Goal: Information Seeking & Learning: Compare options

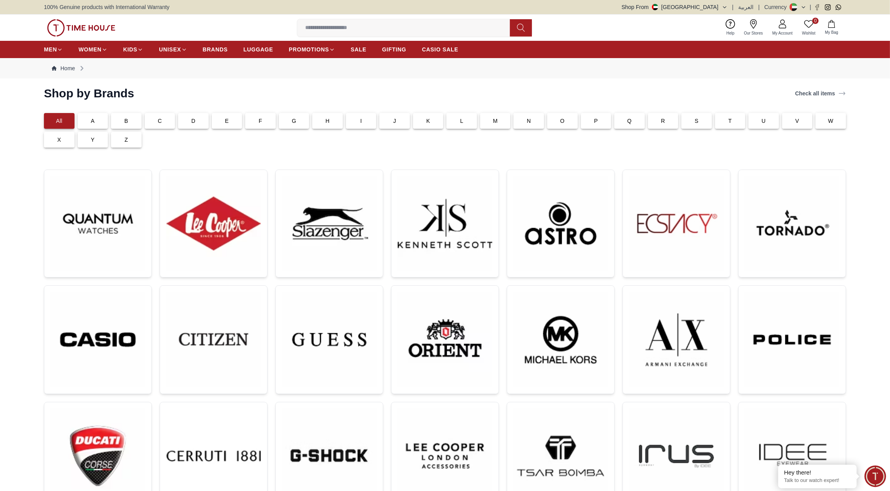
click at [102, 25] on img at bounding box center [81, 27] width 68 height 17
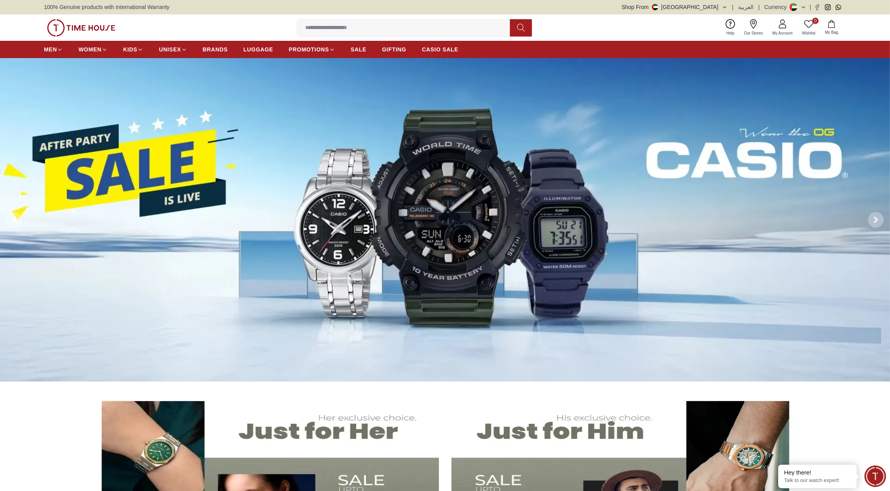
click at [324, 29] on input at bounding box center [406, 28] width 219 height 16
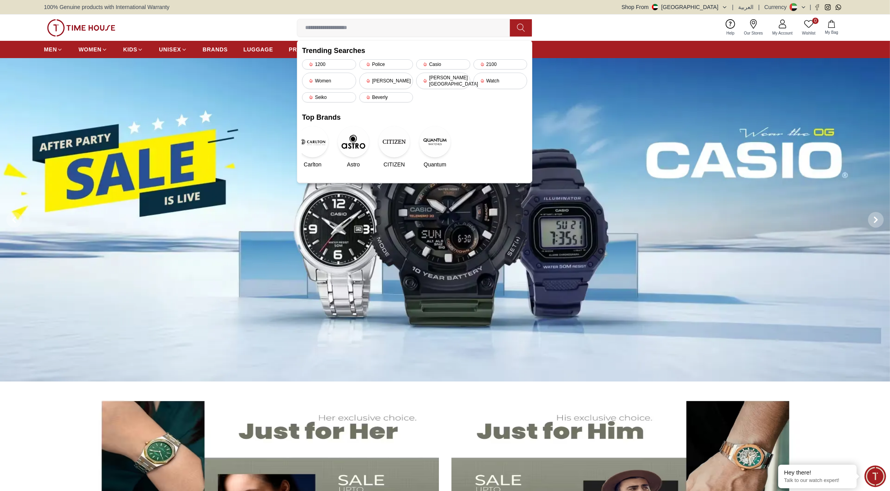
paste input "*******"
type input "*******"
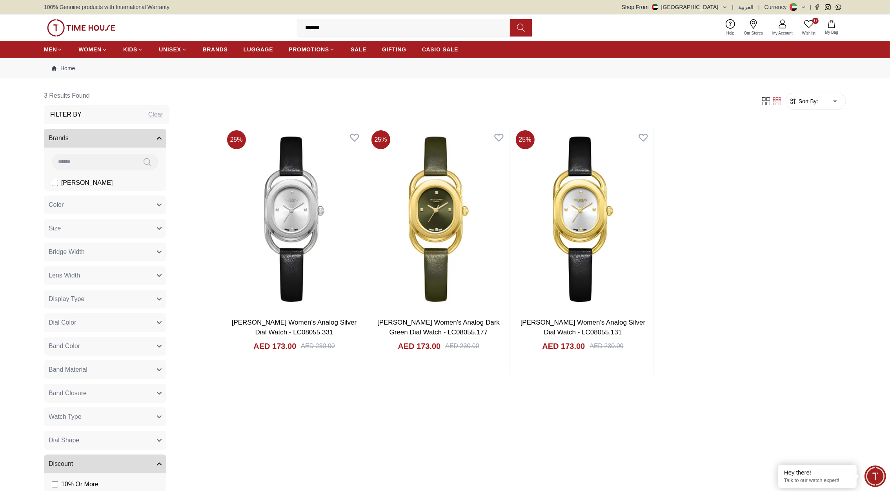
click at [378, 77] on nav "Home" at bounding box center [445, 68] width 802 height 20
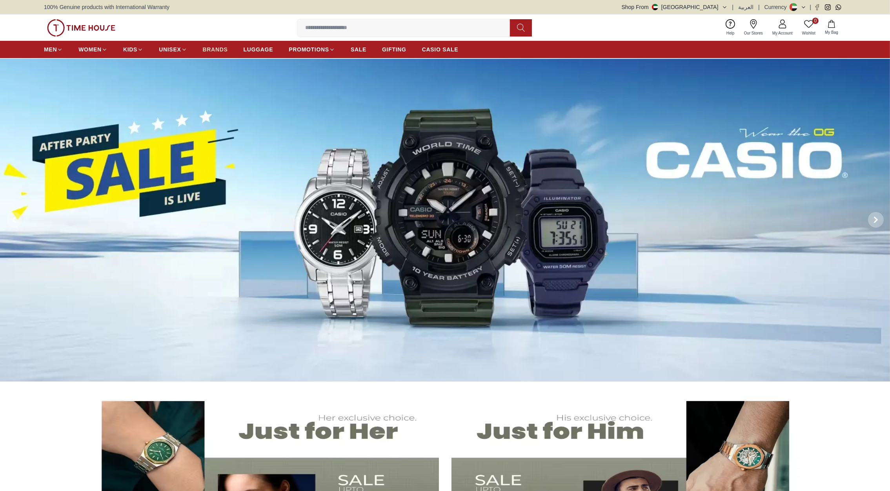
click at [215, 47] on span "BRANDS" at bounding box center [215, 49] width 25 height 8
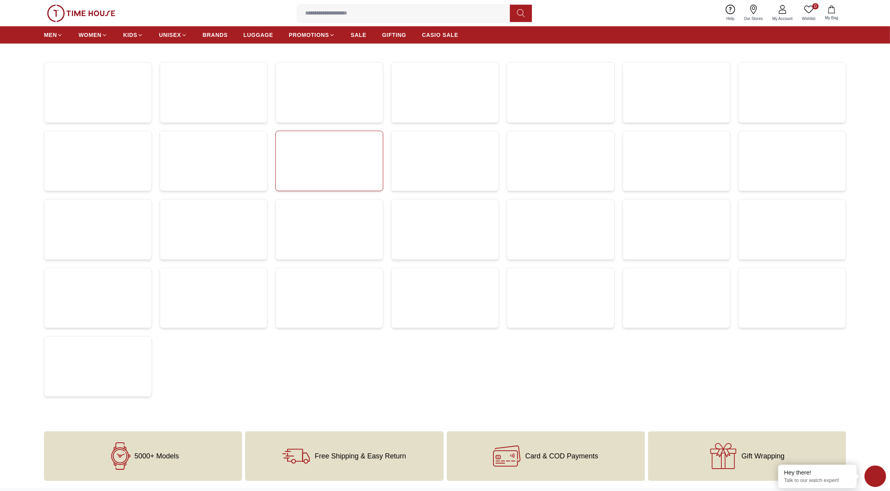
scroll to position [108, 0]
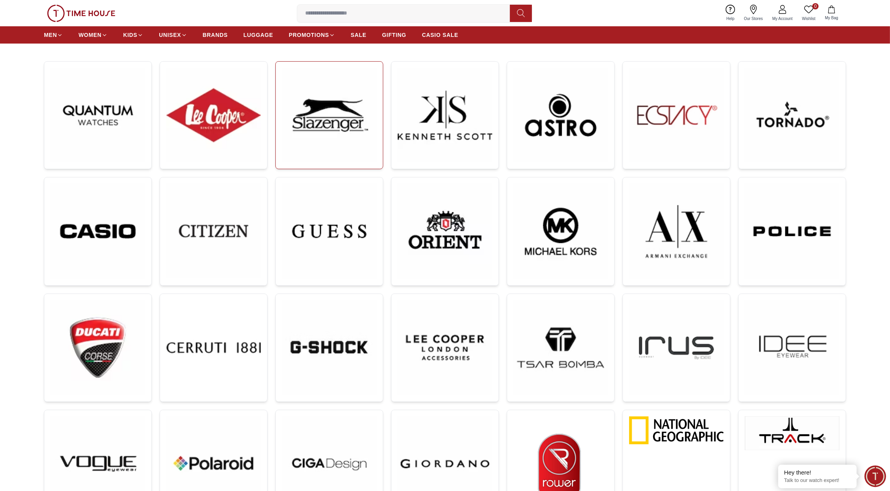
click at [324, 125] on img at bounding box center [329, 115] width 95 height 95
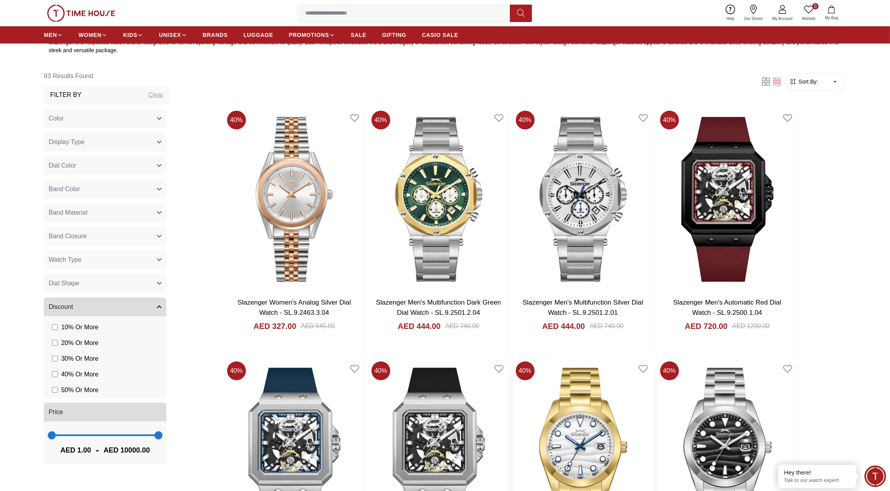
scroll to position [368, 0]
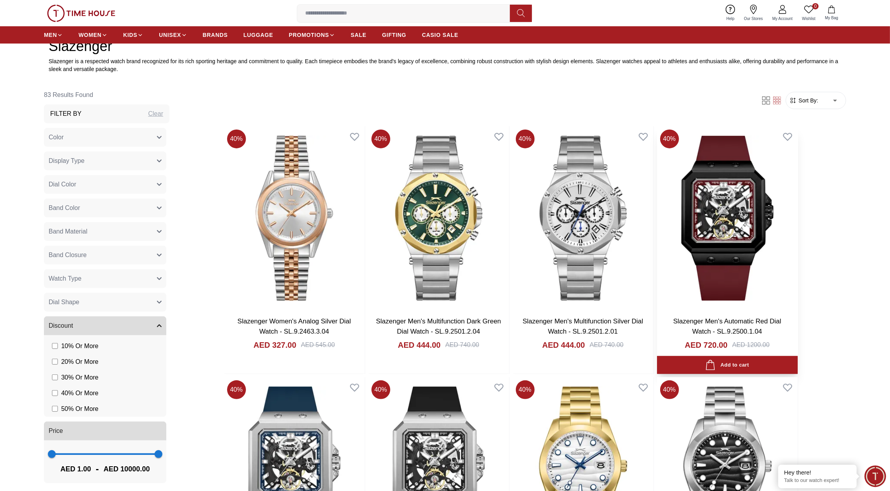
click at [714, 238] on img at bounding box center [727, 218] width 141 height 184
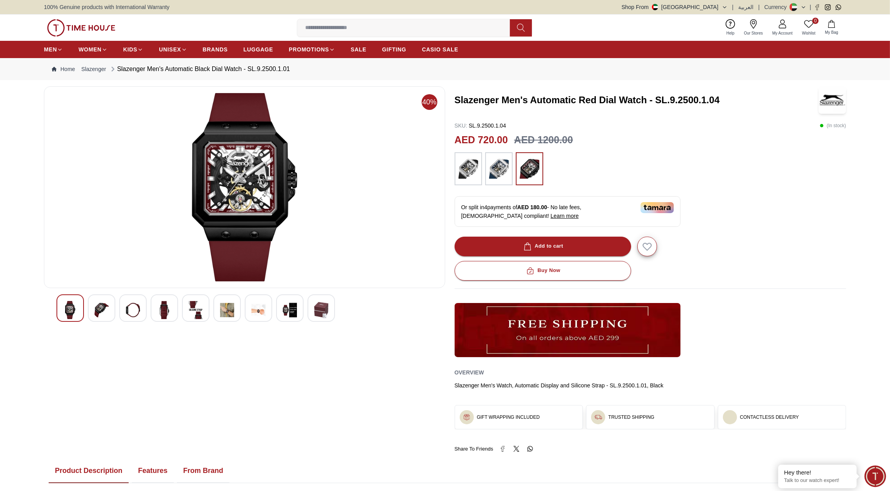
scroll to position [0, 0]
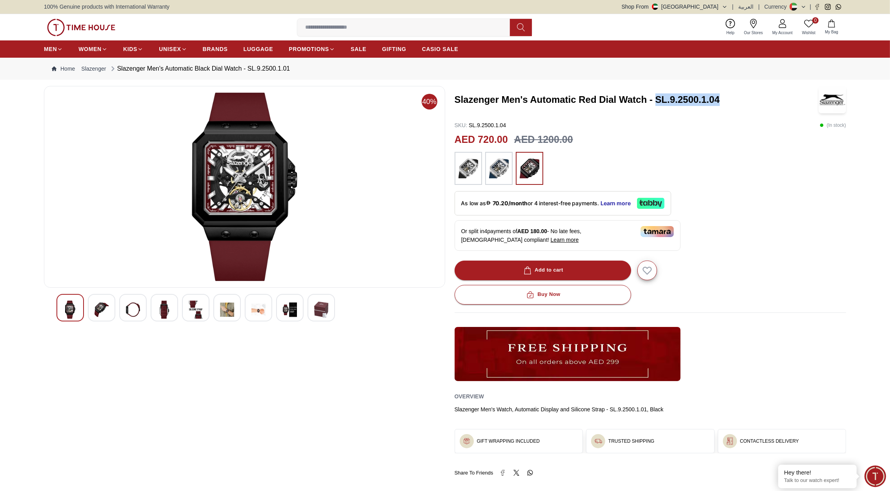
drag, startPoint x: 724, startPoint y: 100, endPoint x: 656, endPoint y: 92, distance: 69.1
click at [656, 92] on div "Slazenger Men's Automatic Red Dial Watch - SL.9.2500.1.04" at bounding box center [651, 99] width 392 height 27
copy h3 "SL.9.2500.1.04"
click at [768, 213] on div "Slazenger Men's Automatic Red Dial Watch - SL.9.2500.1.04 SKU : SL.9.2500.1.04 …" at bounding box center [651, 281] width 392 height 390
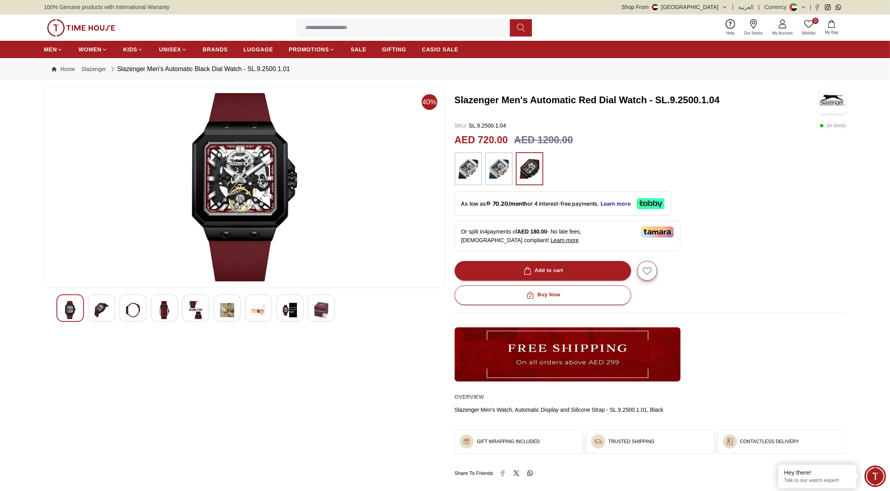
click at [81, 26] on img at bounding box center [81, 27] width 68 height 17
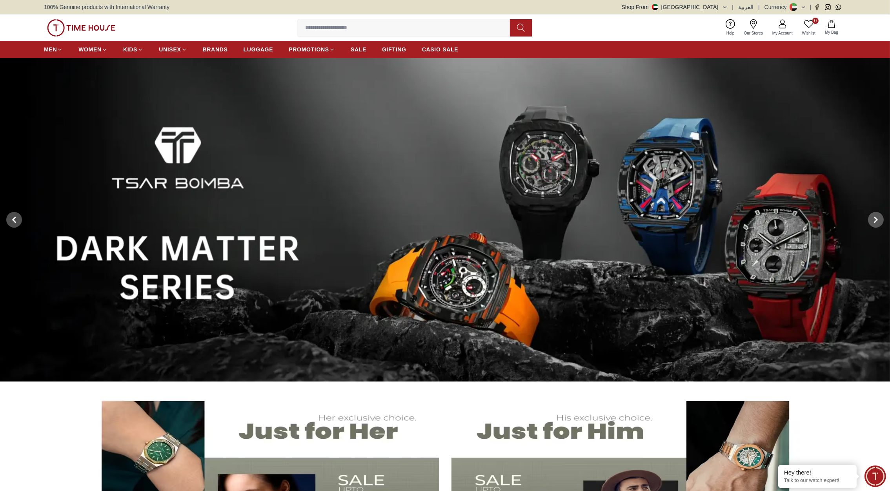
click at [315, 30] on input at bounding box center [406, 28] width 219 height 16
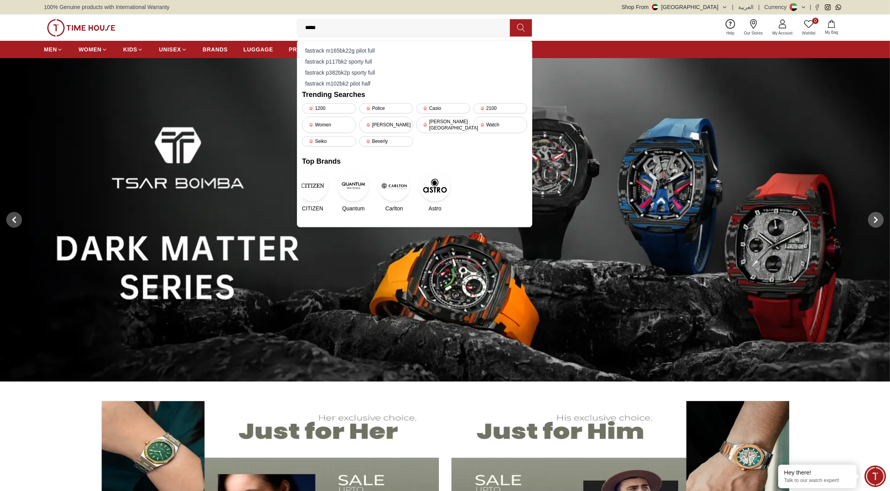
type input "******"
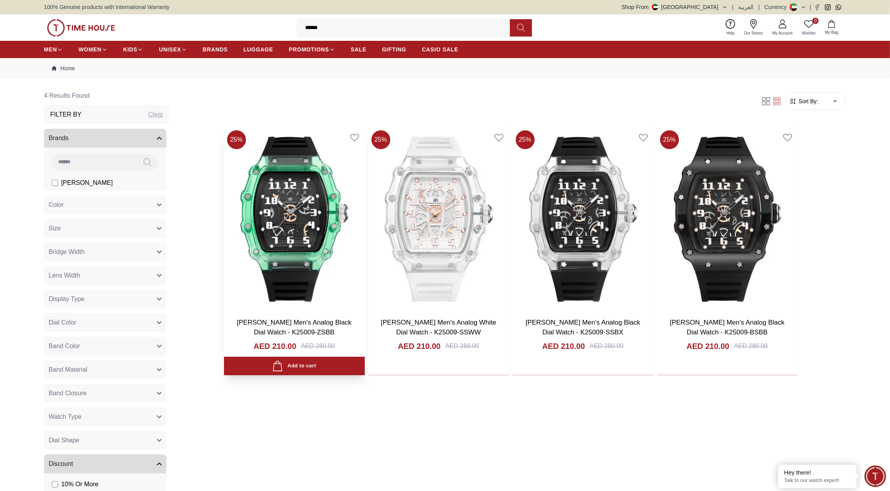
click at [291, 235] on img at bounding box center [294, 219] width 141 height 184
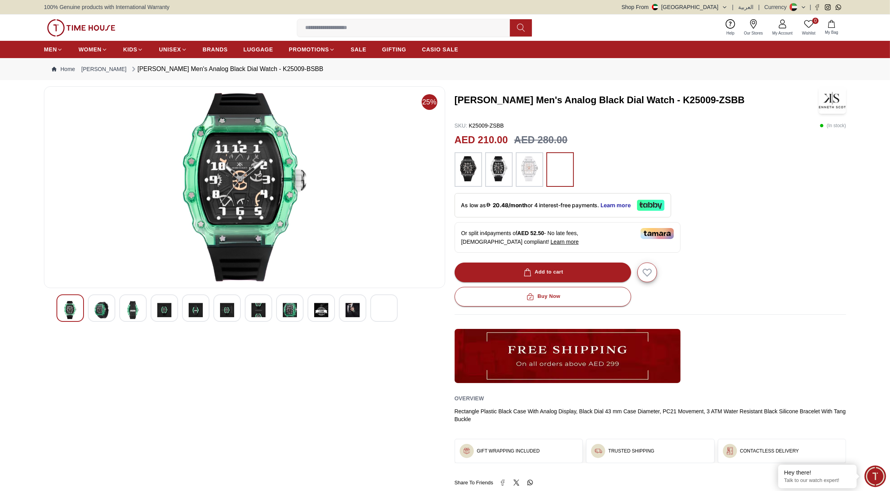
click at [261, 311] on img at bounding box center [258, 310] width 14 height 18
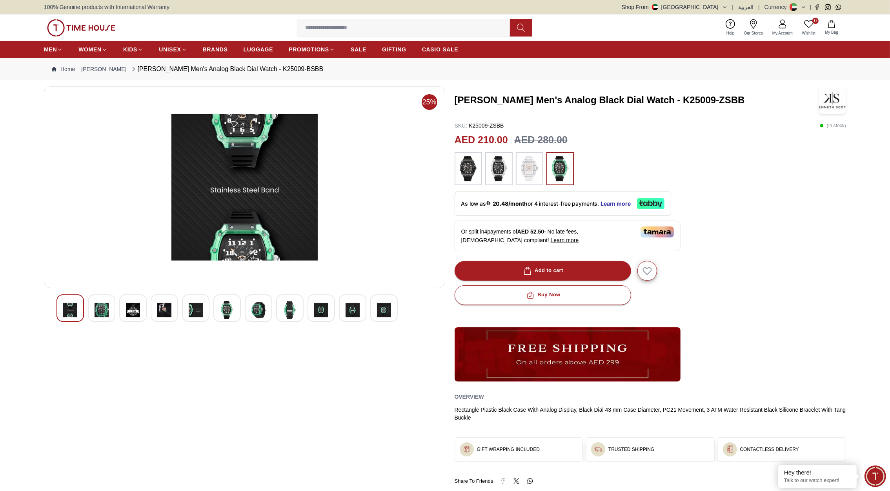
click at [93, 29] on img at bounding box center [81, 27] width 68 height 17
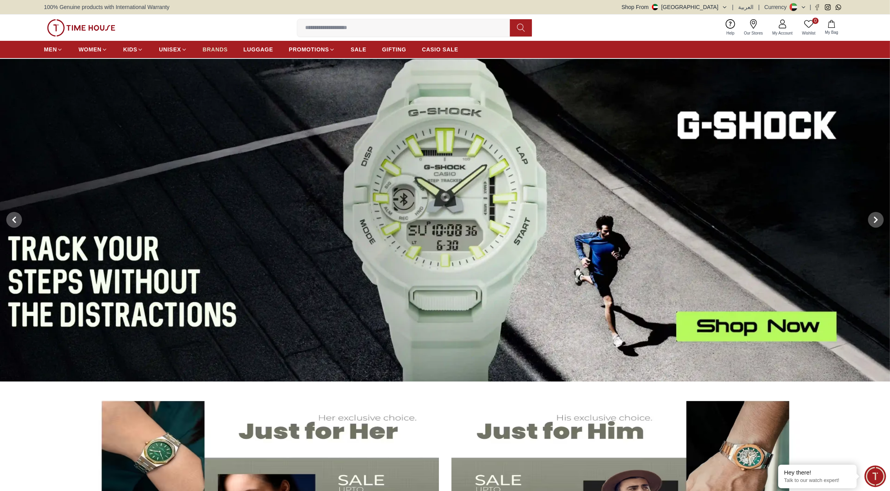
click at [211, 47] on span "BRANDS" at bounding box center [215, 49] width 25 height 8
